Goal: Information Seeking & Learning: Learn about a topic

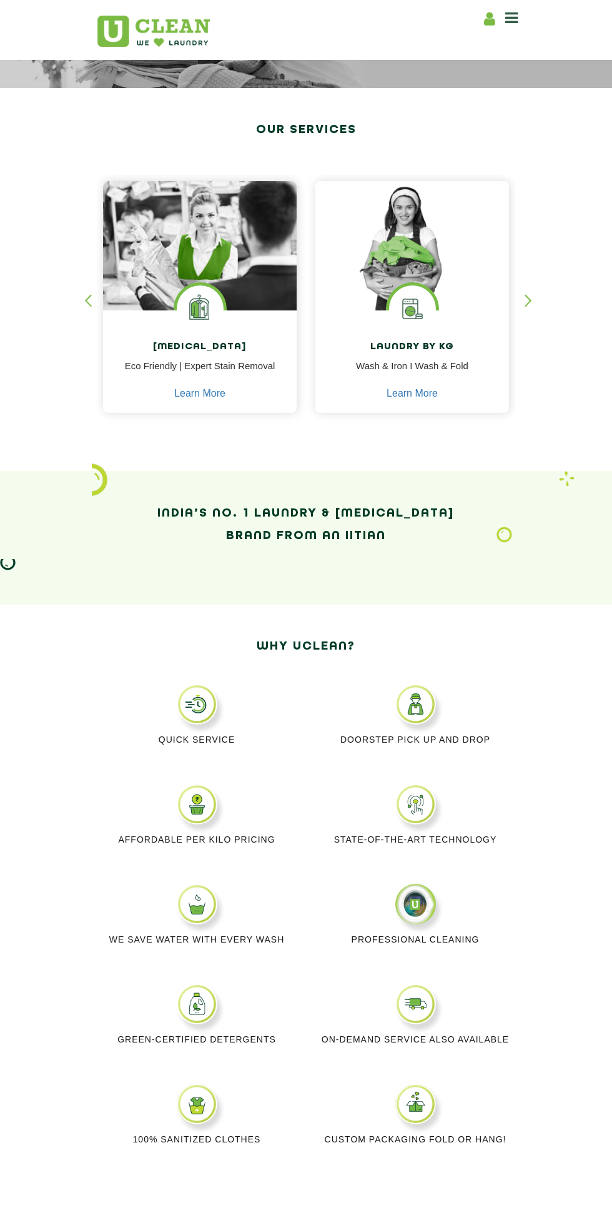
scroll to position [173, 0]
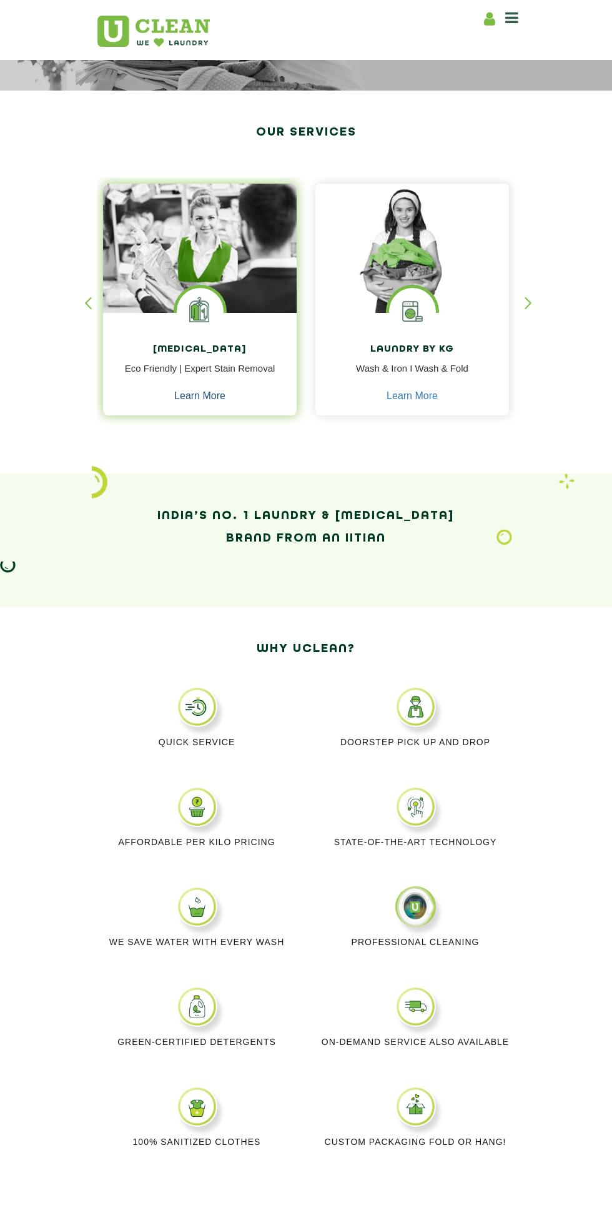
click at [225, 391] on link "Learn More" at bounding box center [199, 396] width 51 height 11
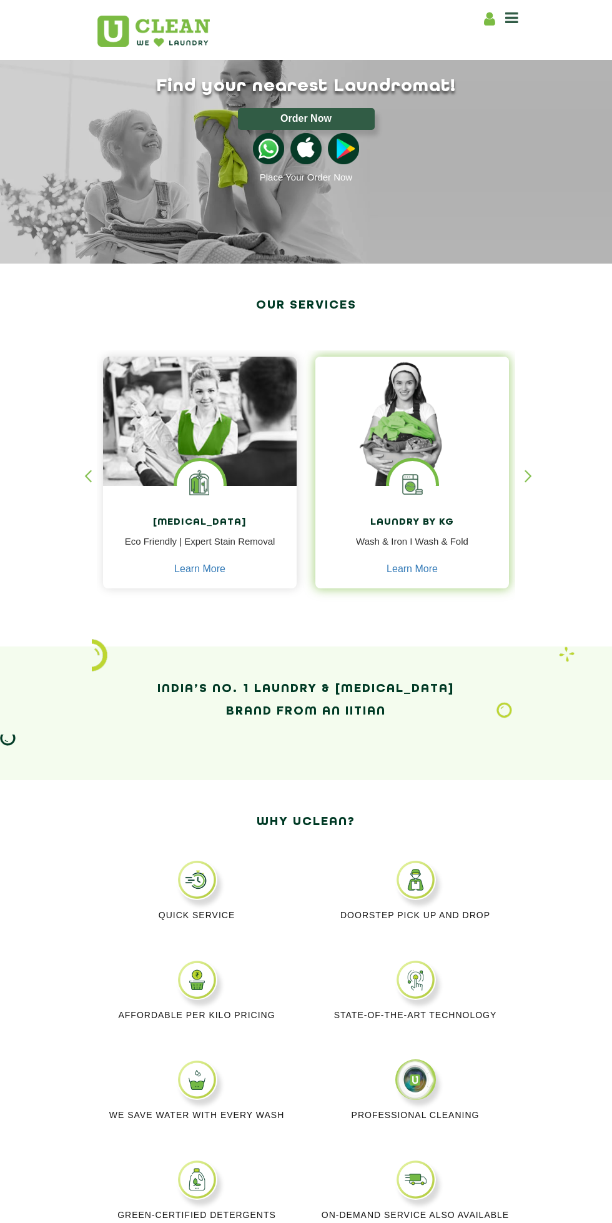
click at [405, 423] on img at bounding box center [413, 421] width 194 height 129
click at [416, 571] on link "Learn More" at bounding box center [412, 569] width 51 height 11
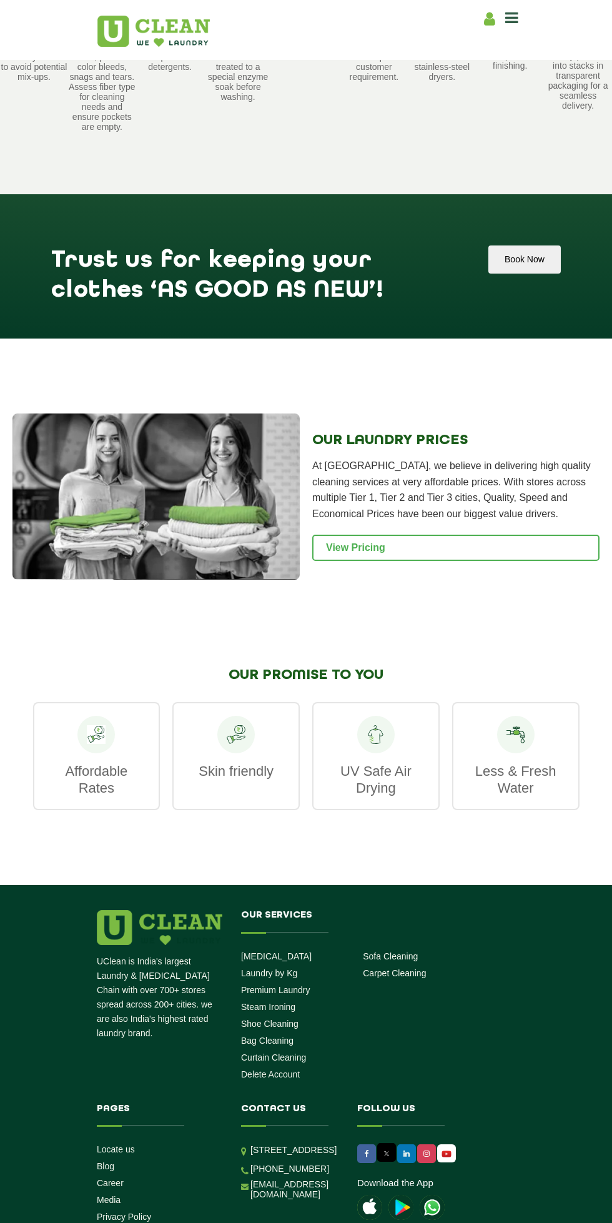
scroll to position [1342, 0]
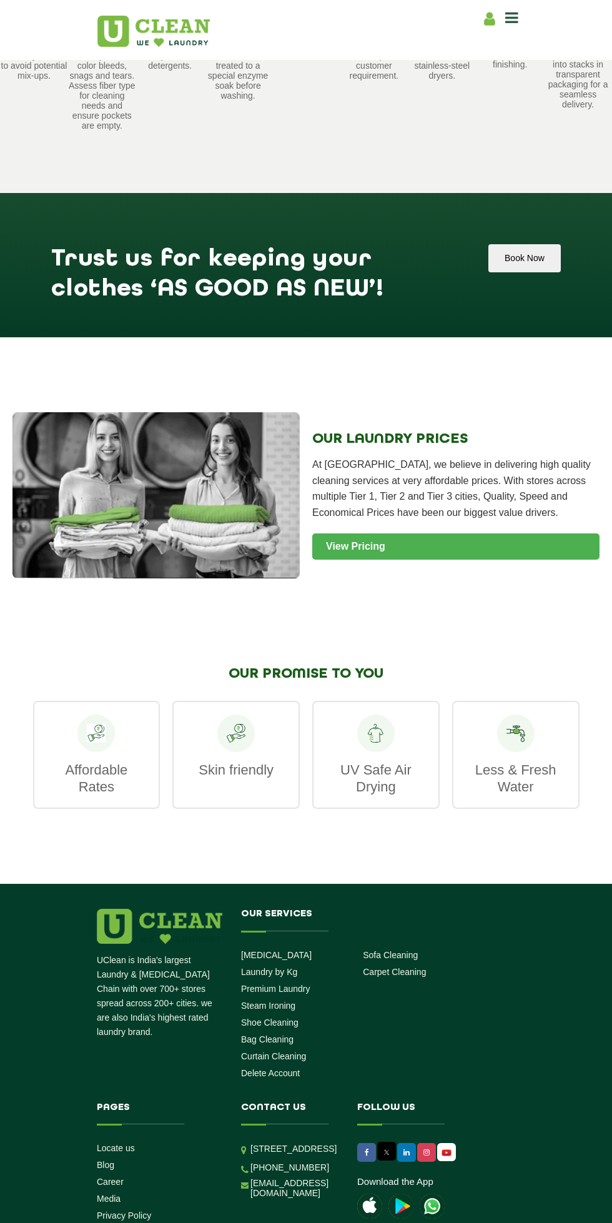
click at [392, 540] on link "View Pricing" at bounding box center [455, 547] width 287 height 26
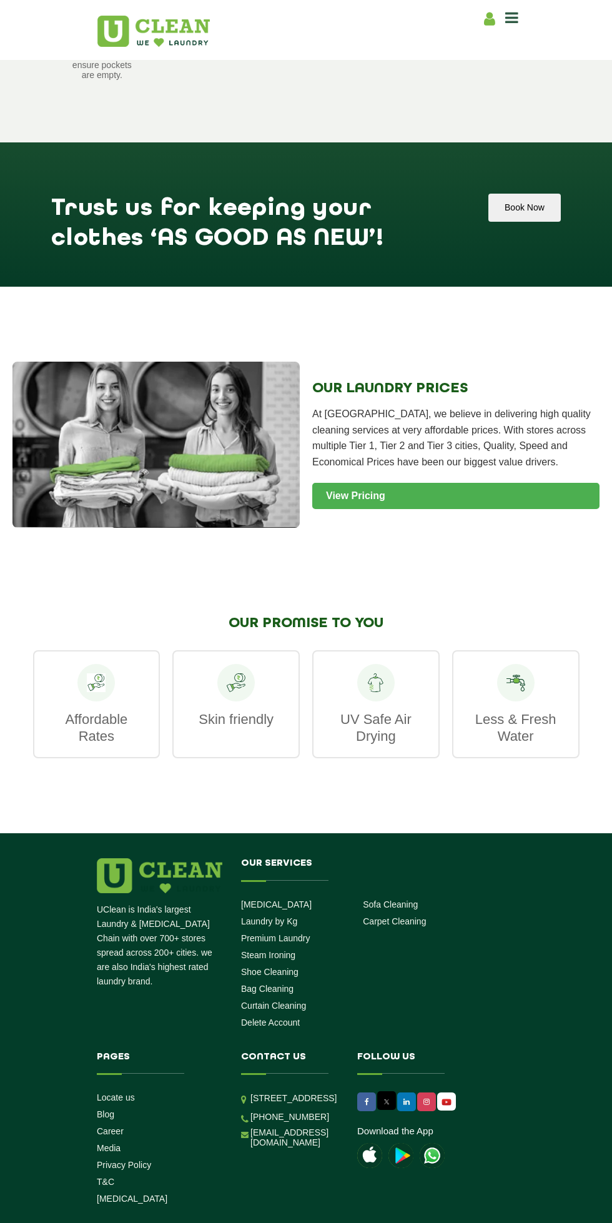
scroll to position [1429, 0]
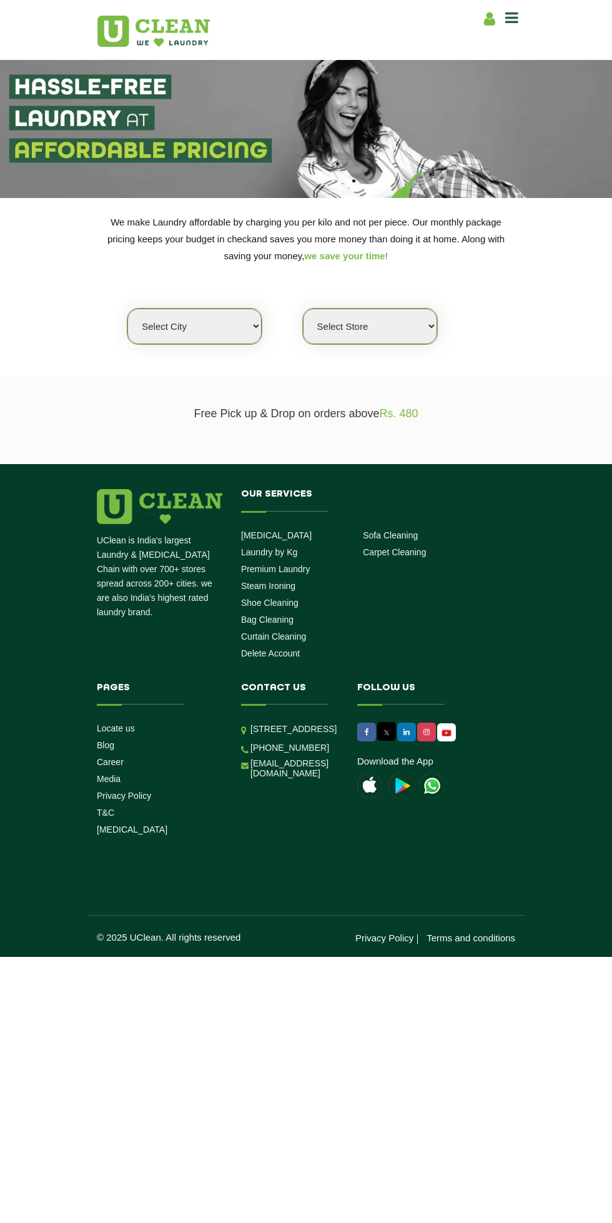
click at [217, 326] on select "Select city [GEOGRAPHIC_DATA] [GEOGRAPHIC_DATA] [GEOGRAPHIC_DATA] [GEOGRAPHIC_D…" at bounding box center [194, 327] width 134 height 36
select select "1"
click at [127, 309] on select "Select city [GEOGRAPHIC_DATA] [GEOGRAPHIC_DATA] [GEOGRAPHIC_DATA] [GEOGRAPHIC_D…" at bounding box center [194, 327] width 134 height 36
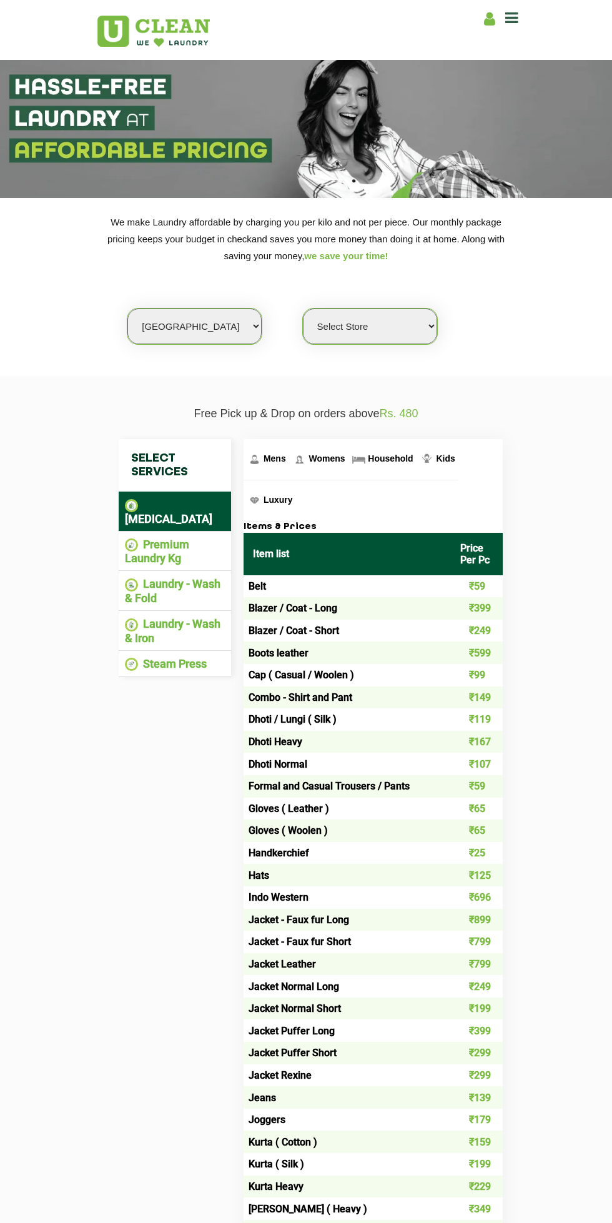
click at [403, 327] on select "Select Store UClean Vasant Kunj UClean Greater Kailash 2 UClean Dwarka UClean R…" at bounding box center [370, 327] width 134 height 36
select select "141"
click at [303, 309] on select "Select Store UClean Vasant Kunj UClean Greater Kailash 2 UClean Dwarka UClean R…" at bounding box center [370, 327] width 134 height 36
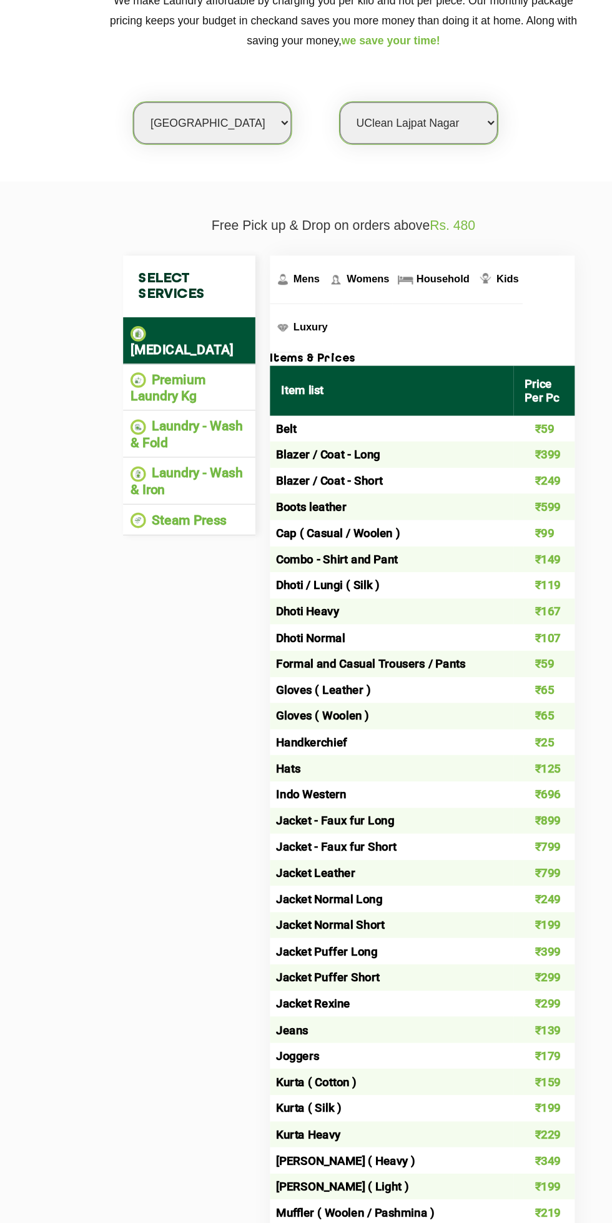
scroll to position [148, 0]
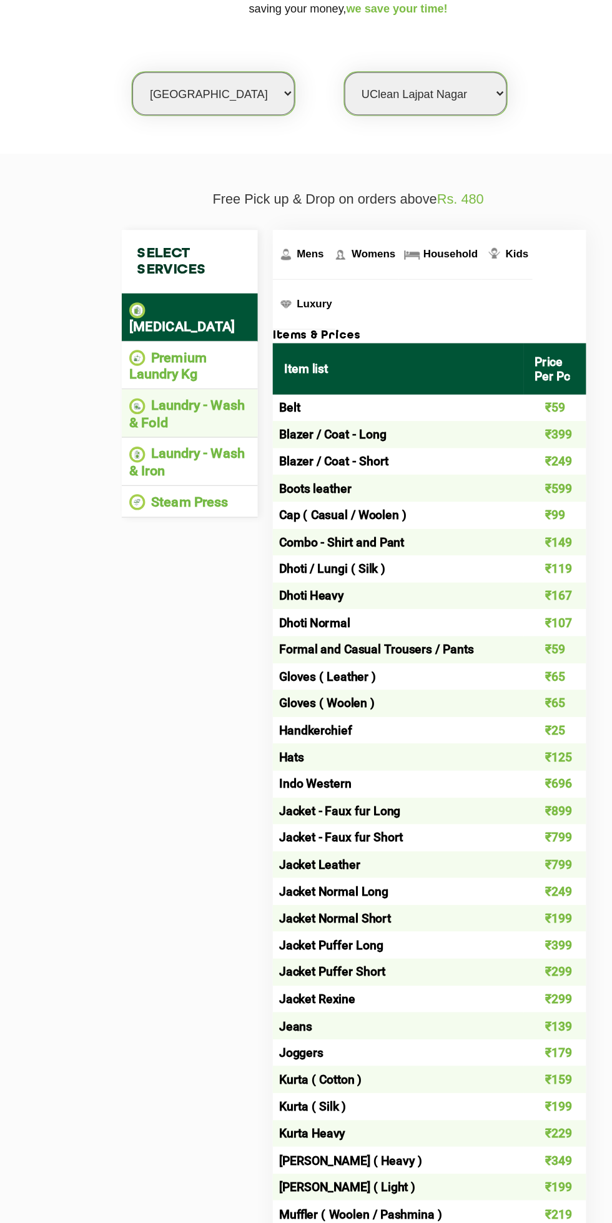
click at [191, 429] on li "Laundry - Wash & Fold" at bounding box center [175, 442] width 100 height 27
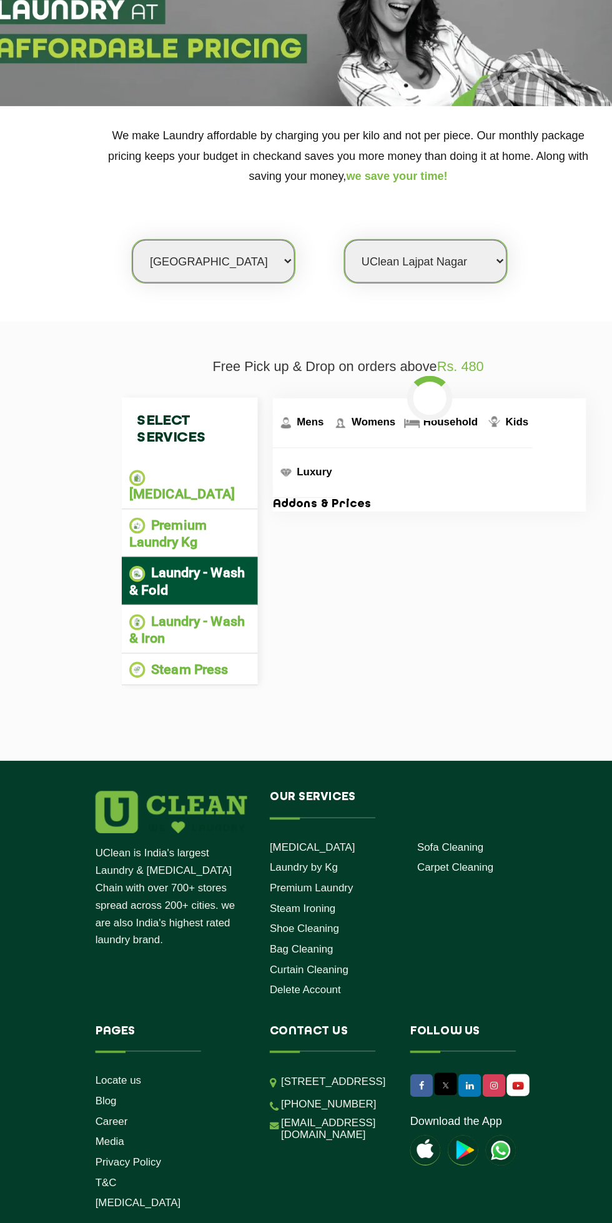
scroll to position [13, 0]
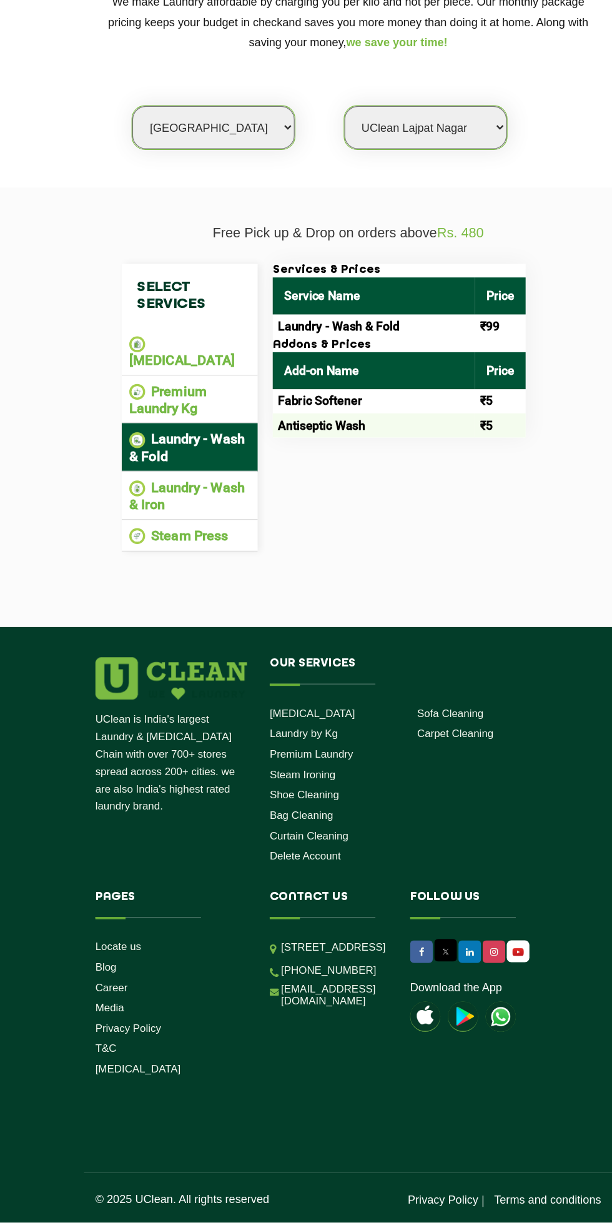
click at [427, 476] on td "₹99" at bounding box center [432, 482] width 42 height 20
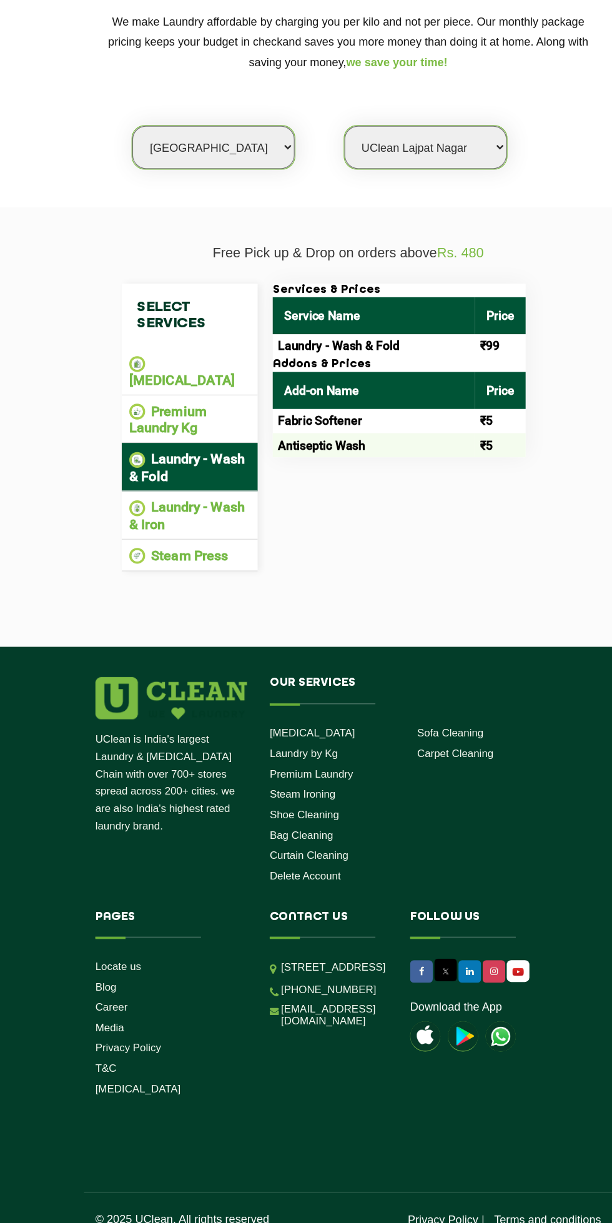
scroll to position [12, 0]
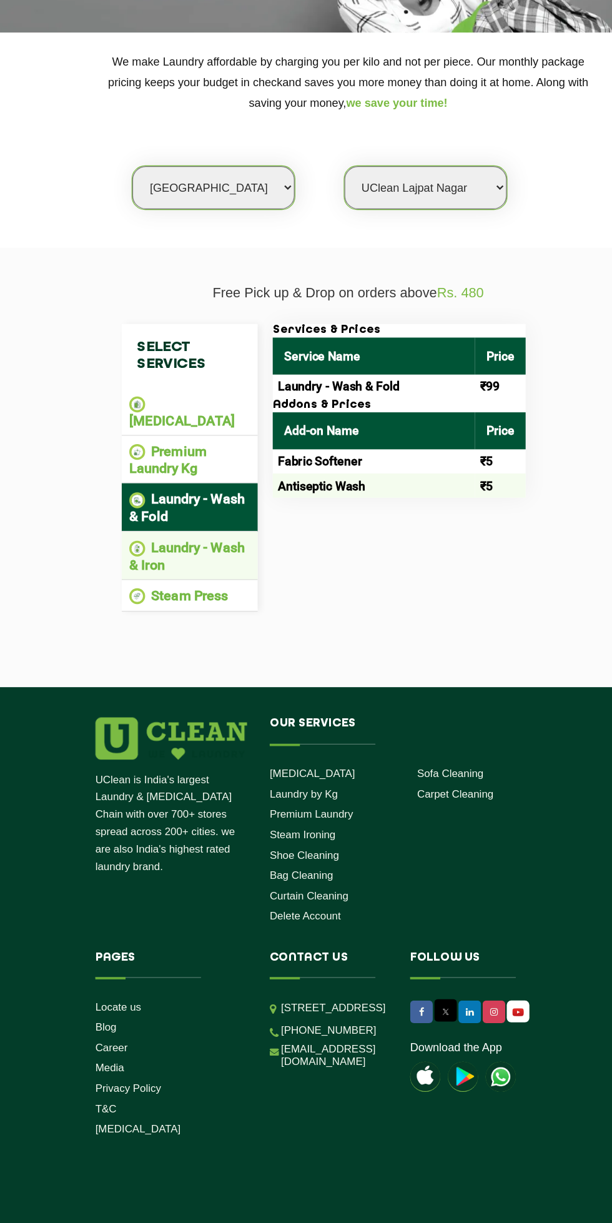
click at [179, 608] on li "Laundry - Wash & Iron" at bounding box center [175, 621] width 100 height 27
